Goal: Navigation & Orientation: Find specific page/section

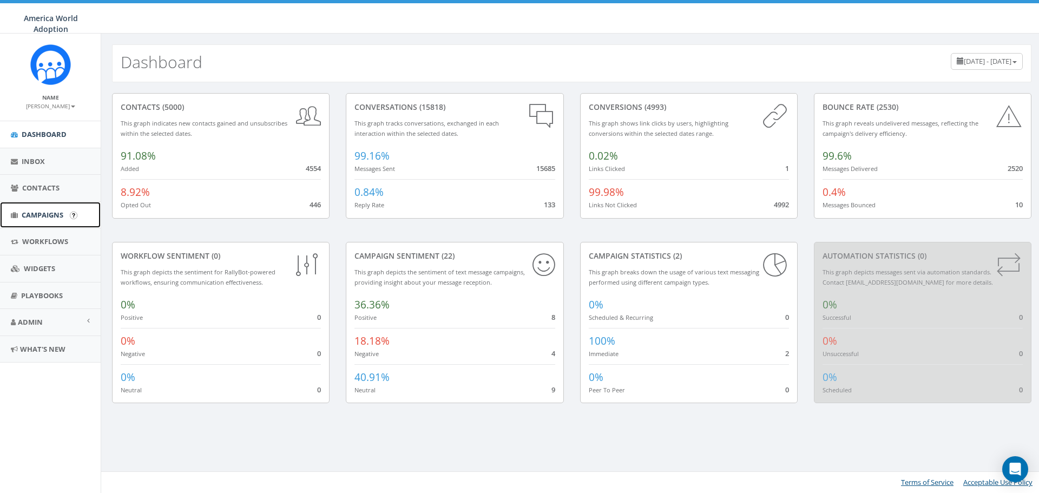
click at [22, 217] on link "Campaigns" at bounding box center [50, 215] width 101 height 27
